Goal: Transaction & Acquisition: Purchase product/service

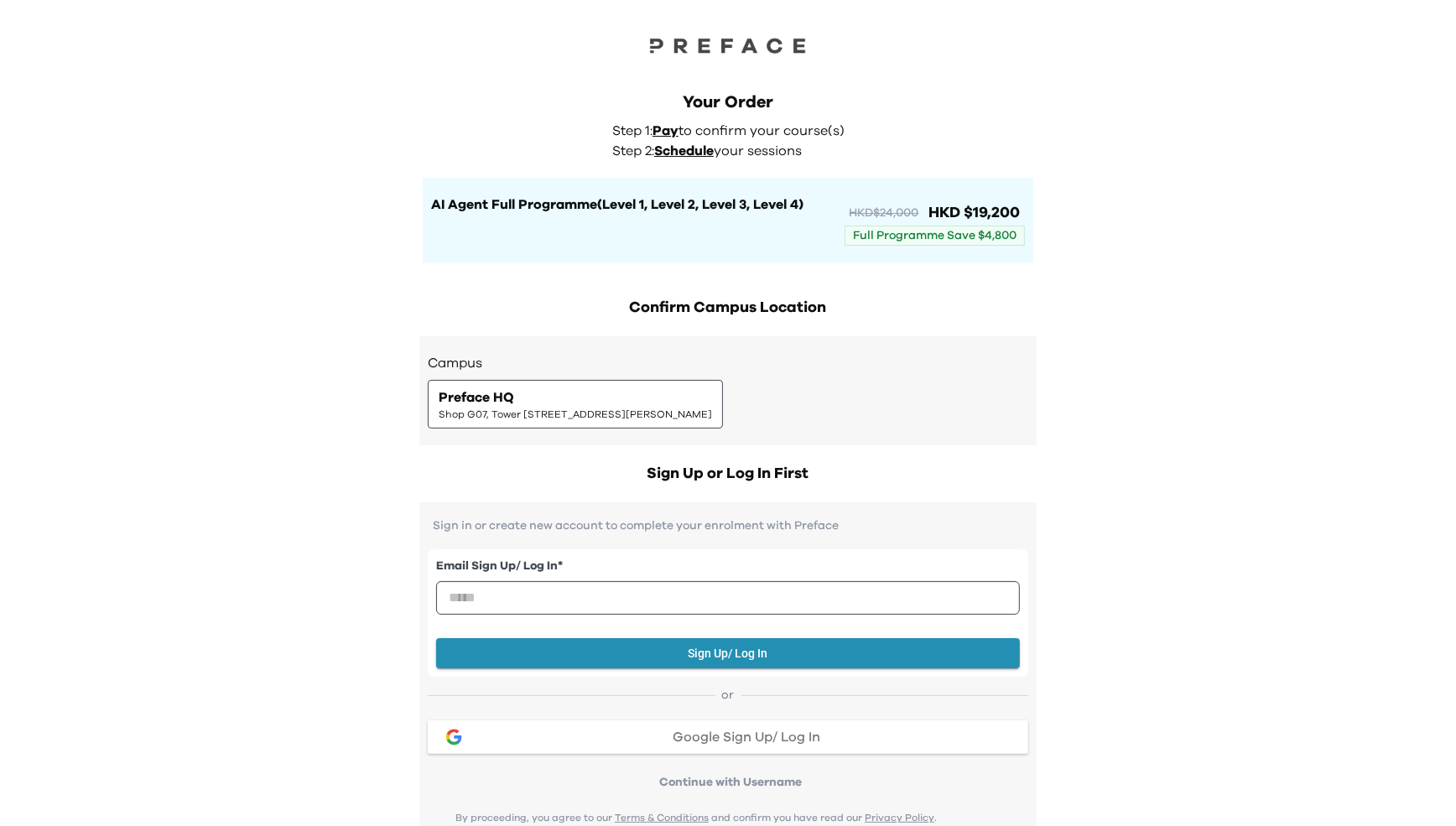
click at [856, 71] on div "Your Order Step 1: Pay to confirm your course(s) Step 2: Schedule your sessions…" at bounding box center [728, 160] width 644 height 206
click at [857, 110] on div "Your Order" at bounding box center [728, 102] width 611 height 23
